Goal: Find specific page/section

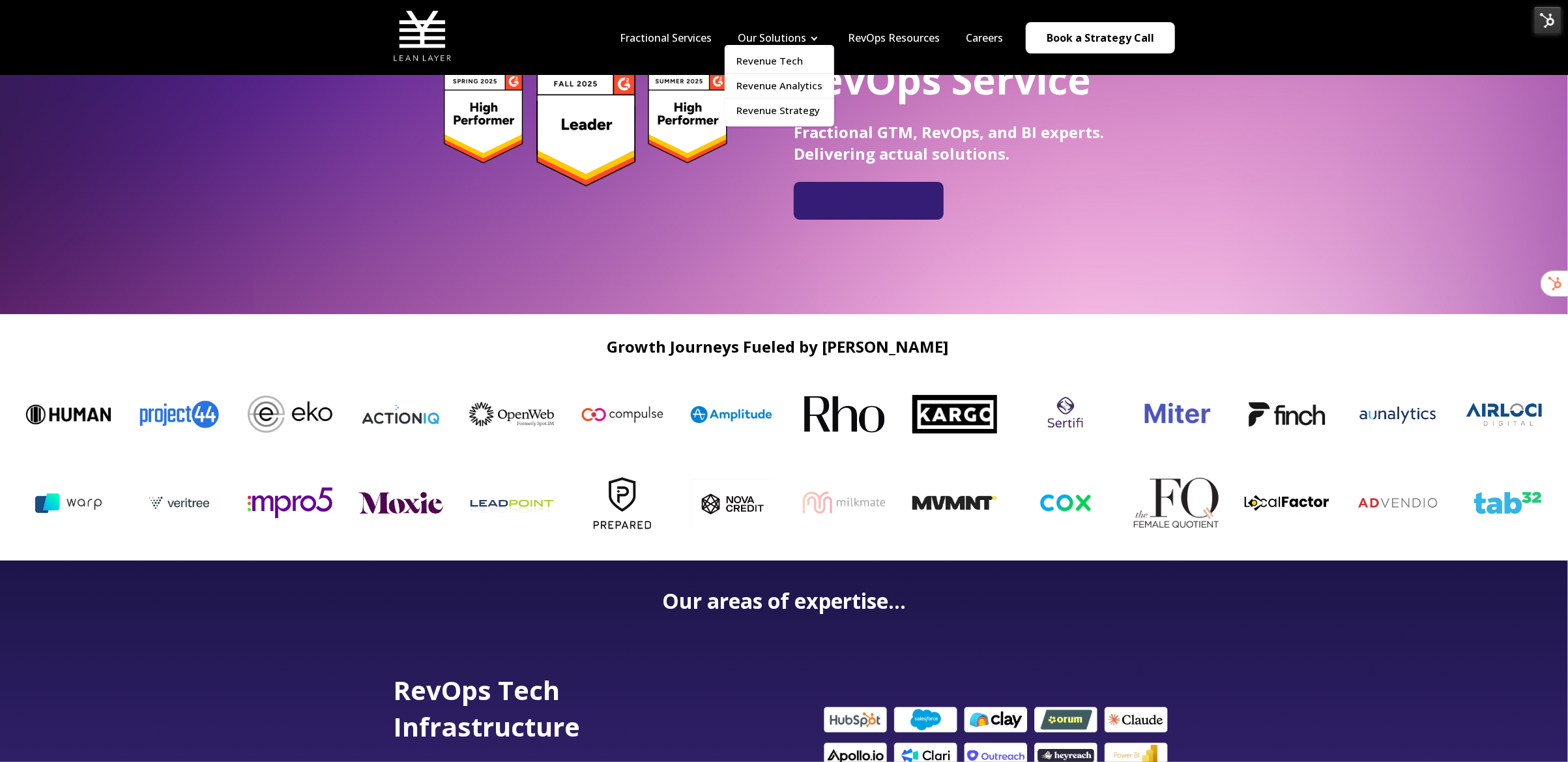
scroll to position [174, 0]
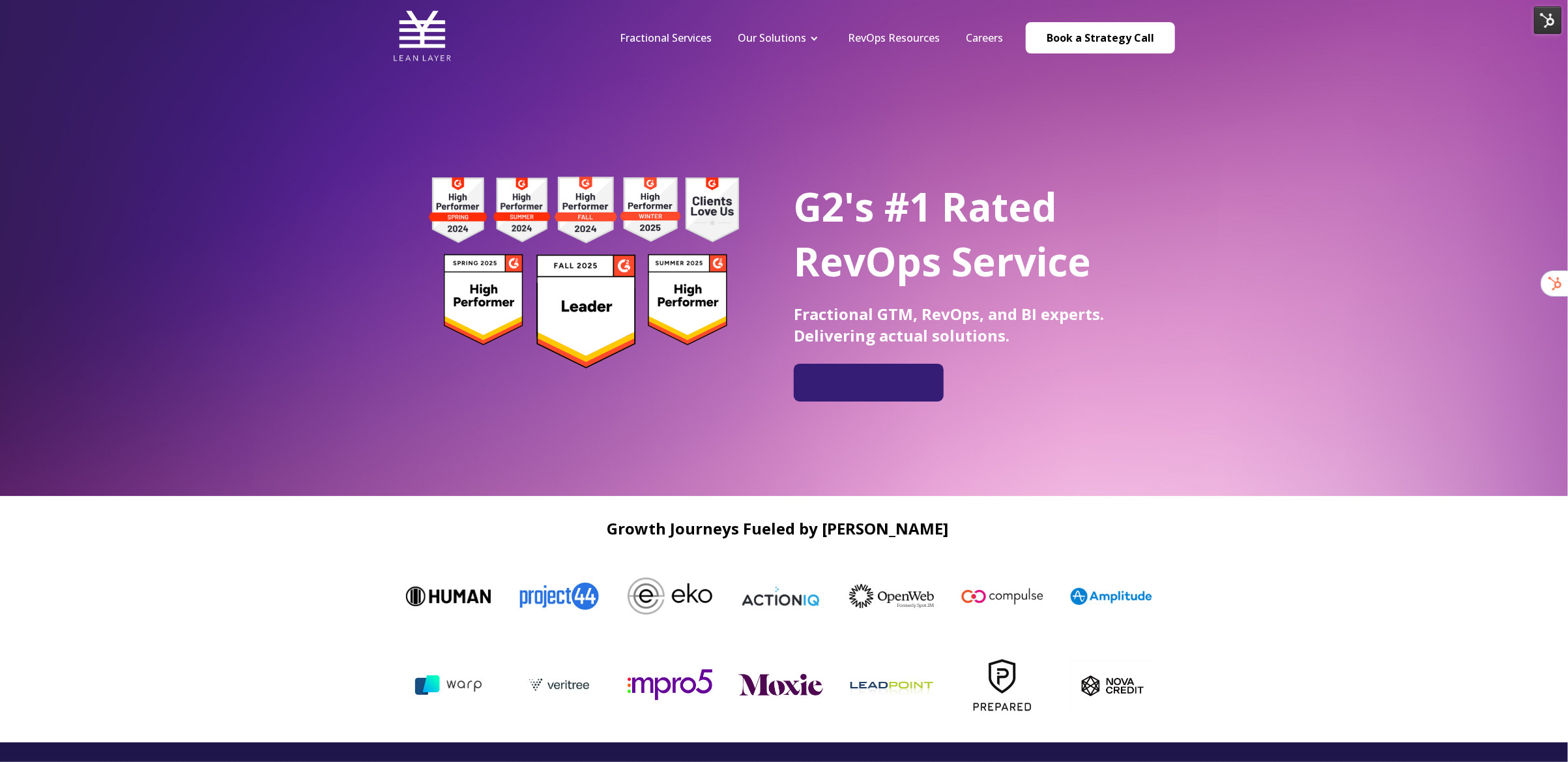
click at [1172, 520] on div "Growth Journeys Fueled by [PERSON_NAME]" at bounding box center [784, 619] width 782 height 220
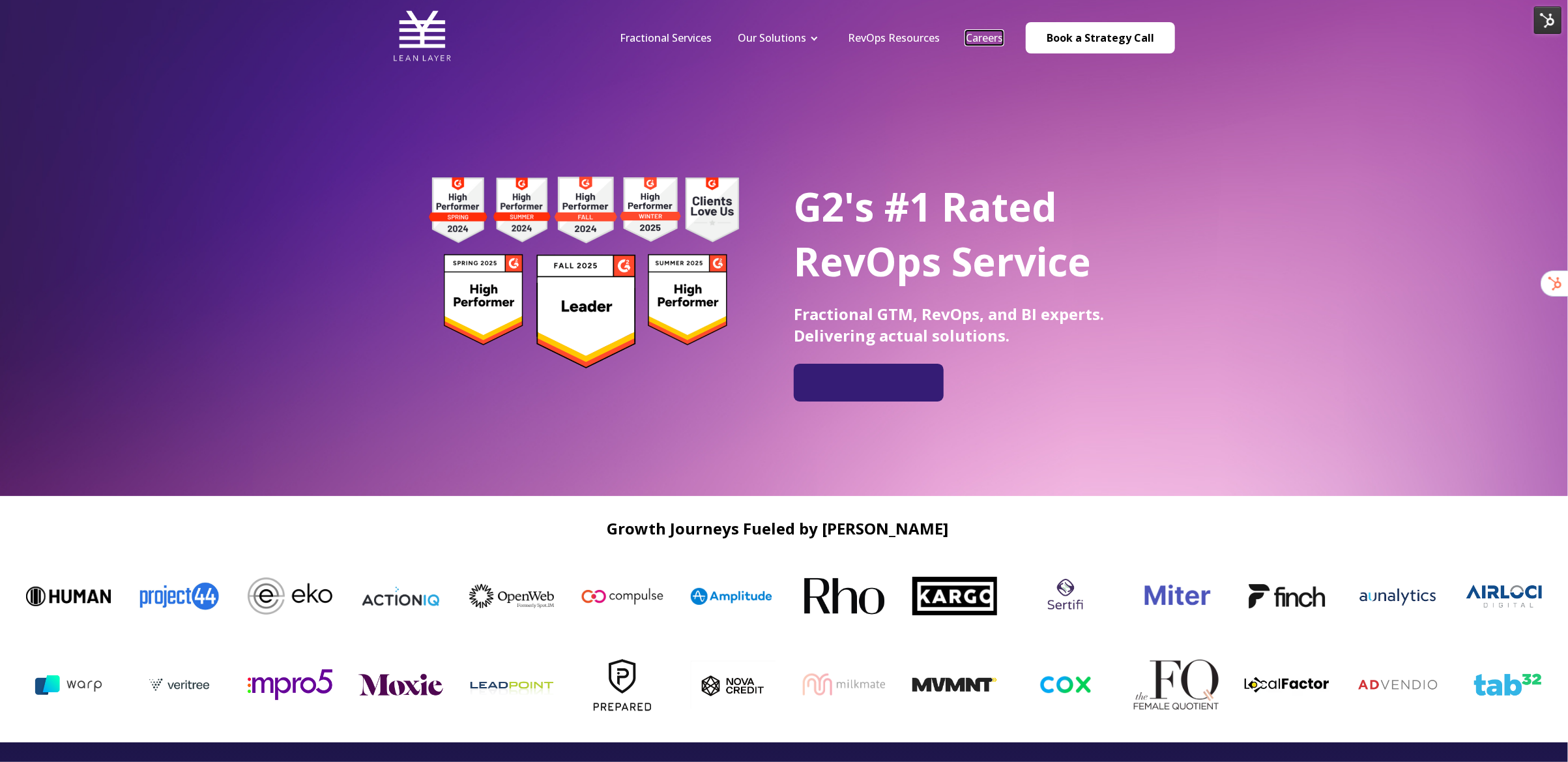
click at [985, 38] on link "Careers" at bounding box center [984, 38] width 37 height 14
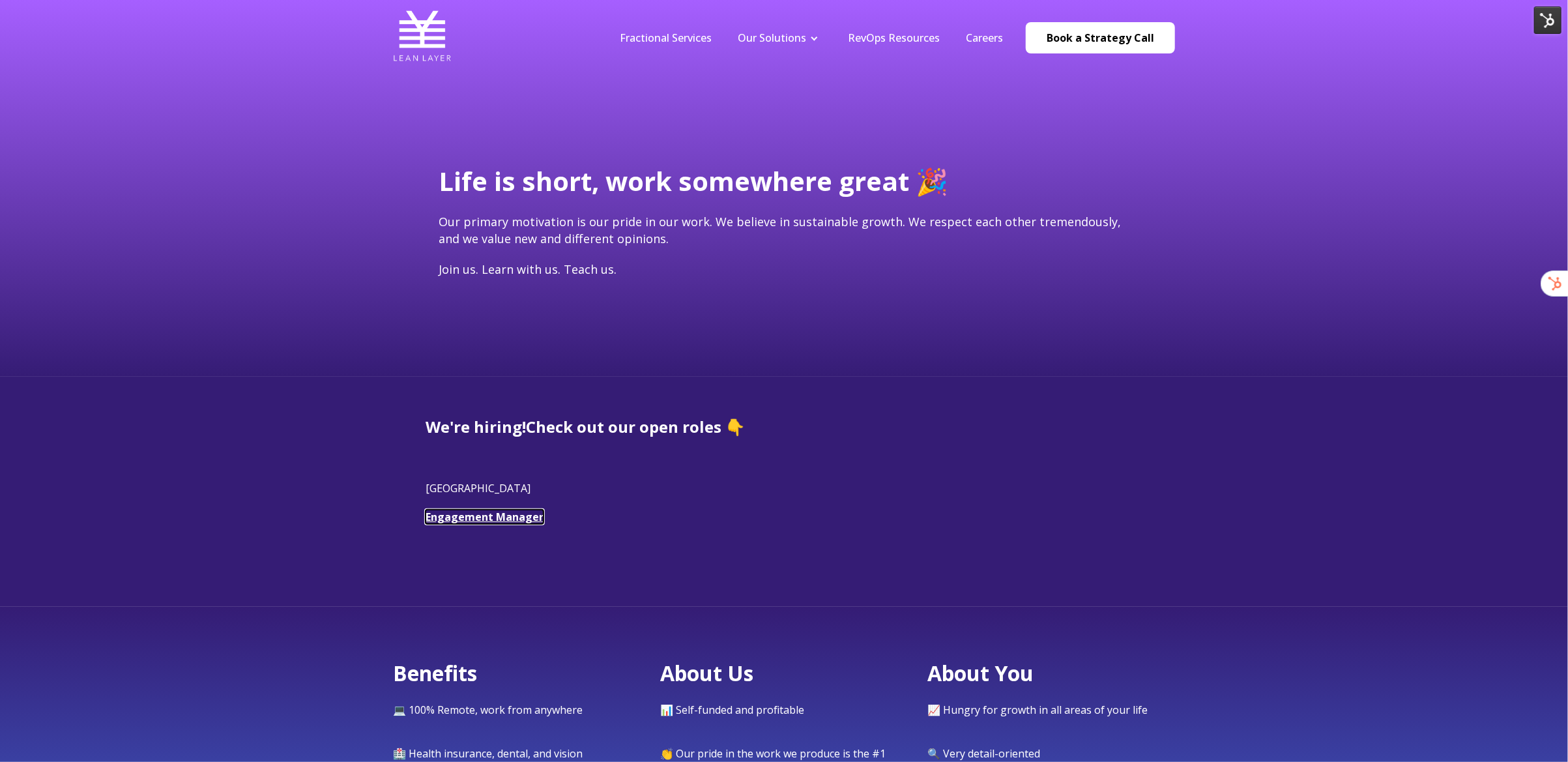
click at [513, 515] on link "Engagement Manager" at bounding box center [484, 516] width 118 height 14
